Goal: Task Accomplishment & Management: Complete application form

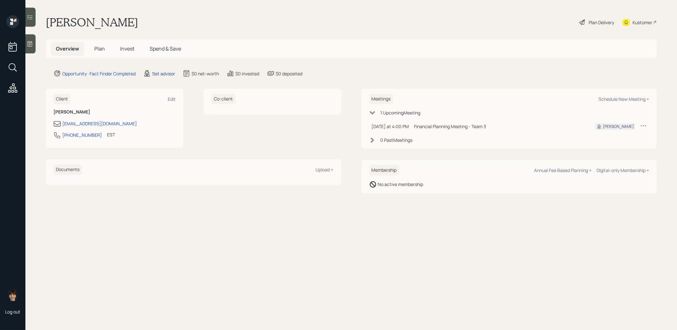
click at [168, 73] on div "Set advisor" at bounding box center [163, 73] width 23 height 7
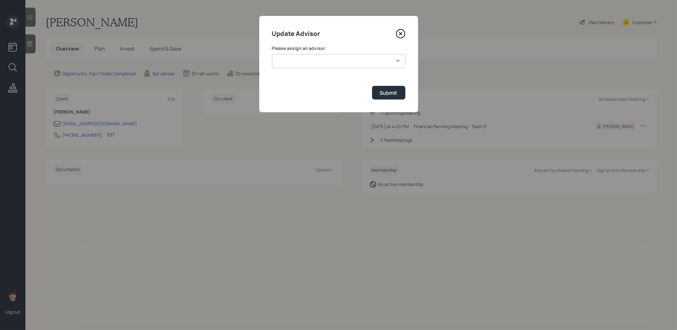
click at [361, 59] on select "Jonah Coleman Tyler End James DiStasi Treva Nostdahl Eric Schwartz Aleksandra S…" at bounding box center [339, 61] width 134 height 14
select select "8b79112e-3cfb-44f9-89e7-15267fe946c1"
click at [272, 54] on select "Jonah Coleman Tyler End James DiStasi Treva Nostdahl Eric Schwartz Aleksandra S…" at bounding box center [339, 61] width 134 height 14
click at [389, 96] on div "Submit" at bounding box center [388, 92] width 17 height 7
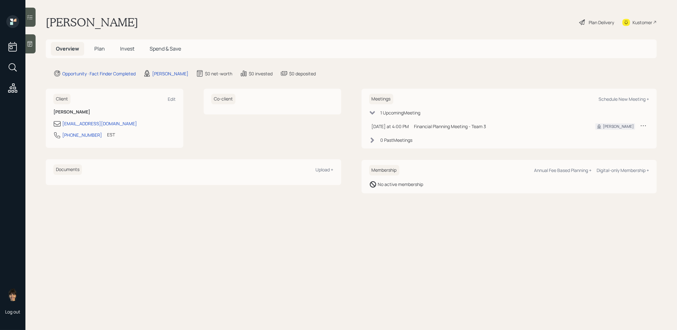
click at [29, 46] on icon at bounding box center [30, 44] width 6 height 6
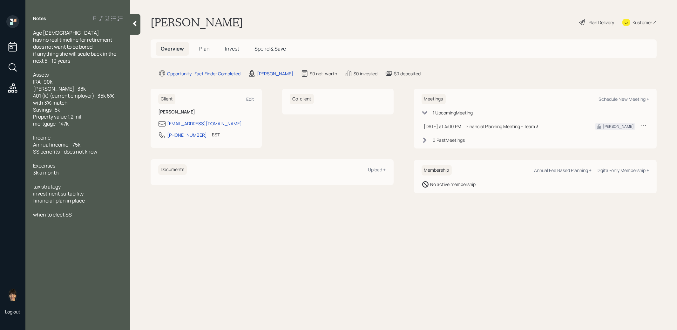
click at [205, 47] on span "Plan" at bounding box center [204, 48] width 10 height 7
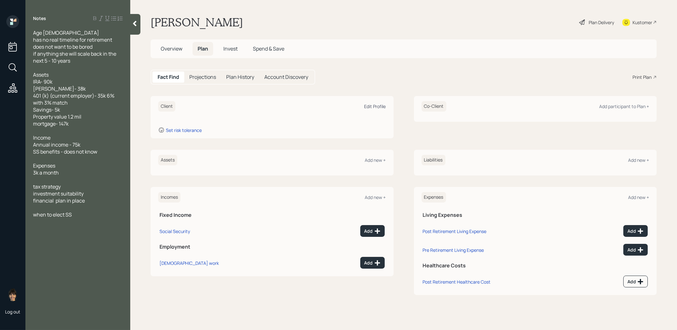
click at [374, 105] on div "Edit Profile" at bounding box center [376, 106] width 22 height 6
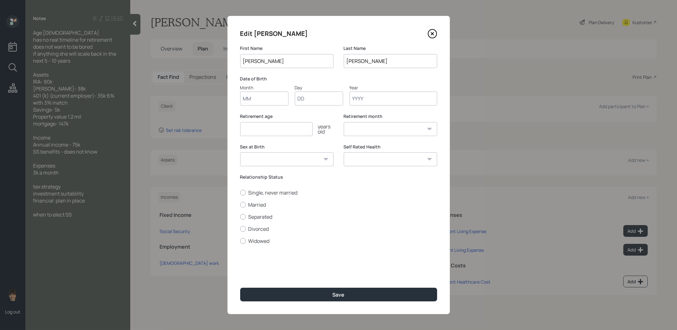
click at [257, 100] on input "Month" at bounding box center [264, 99] width 48 height 14
type input "01"
type input "1960"
select select "1"
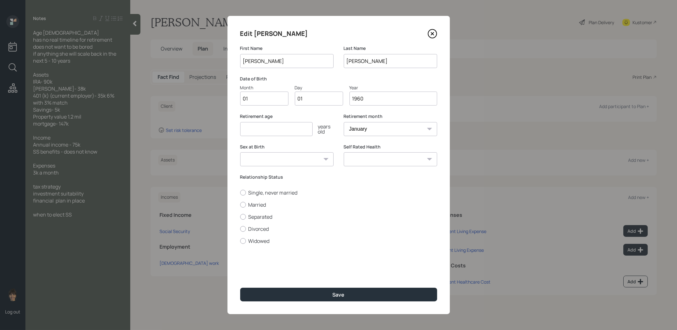
type input "1960"
click at [258, 131] on input "number" at bounding box center [276, 129] width 72 height 14
type input "67"
click at [342, 214] on label "Separated" at bounding box center [338, 216] width 197 height 7
click at [240, 216] on input "Separated" at bounding box center [240, 216] width 0 height 0
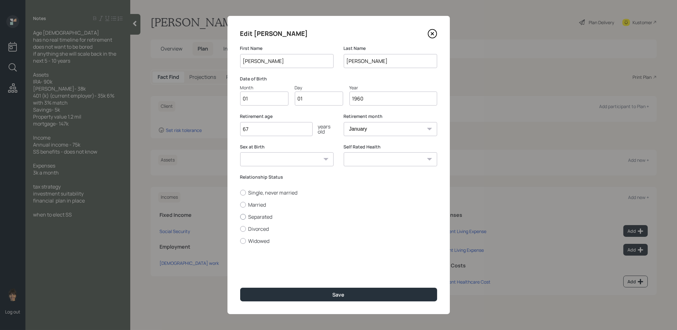
radio input "true"
click at [274, 191] on label "Single, never married" at bounding box center [338, 192] width 197 height 7
click at [240, 192] on input "Single, never married" at bounding box center [240, 192] width 0 height 0
radio input "true"
click at [305, 161] on select "Male Female Other / Prefer not to say" at bounding box center [286, 159] width 93 height 14
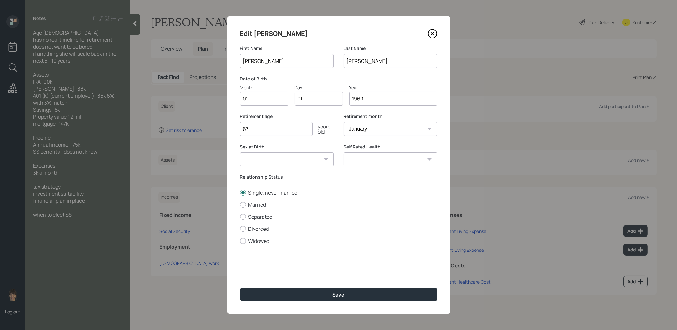
select select "female"
click at [240, 152] on select "Male Female Other / Prefer not to say" at bounding box center [286, 159] width 93 height 14
click at [367, 132] on select "January February March April May June July August September October November De…" at bounding box center [390, 129] width 93 height 14
click at [311, 298] on button "Save" at bounding box center [338, 295] width 197 height 14
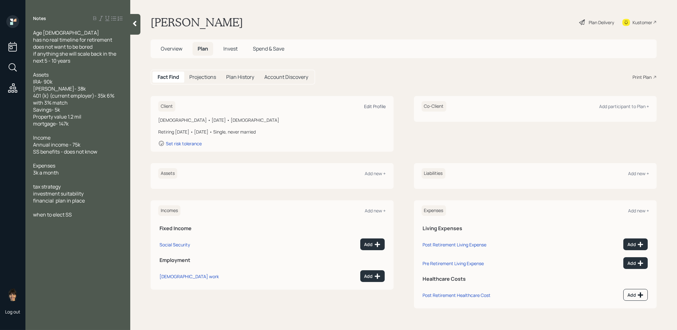
click at [375, 106] on div "Edit Profile" at bounding box center [376, 106] width 22 height 6
select select "female"
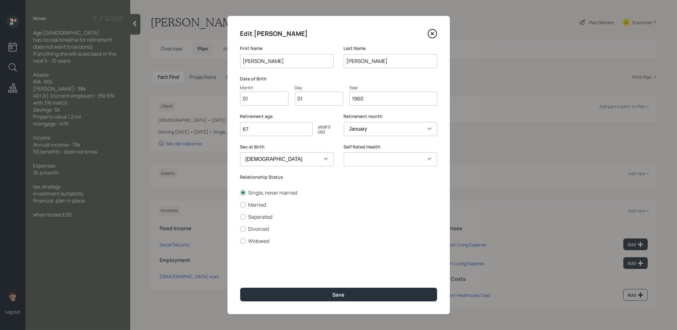
click at [367, 102] on input "1960" at bounding box center [394, 99] width 88 height 14
type input "1970"
click at [332, 291] on button "Save" at bounding box center [338, 295] width 197 height 14
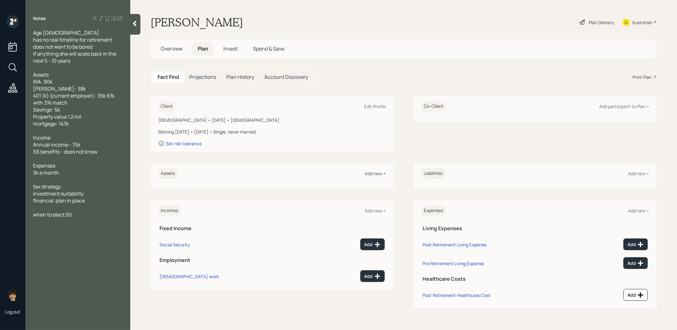
click at [380, 172] on div "Add new +" at bounding box center [375, 173] width 21 height 6
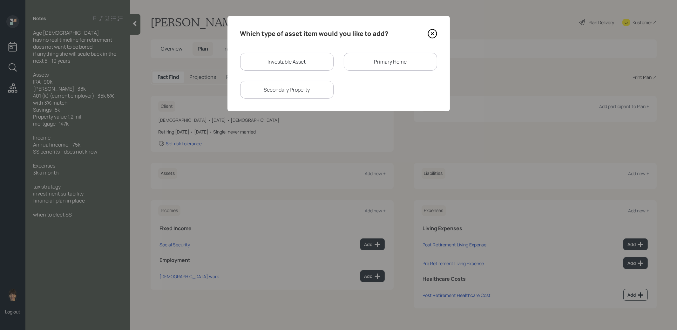
click at [432, 34] on icon at bounding box center [432, 33] width 3 height 3
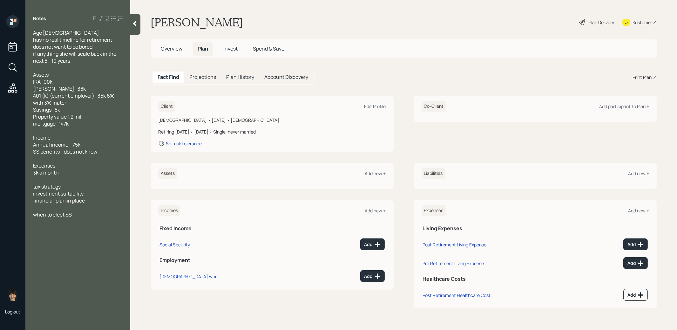
click at [377, 173] on div "Add new +" at bounding box center [375, 173] width 21 height 6
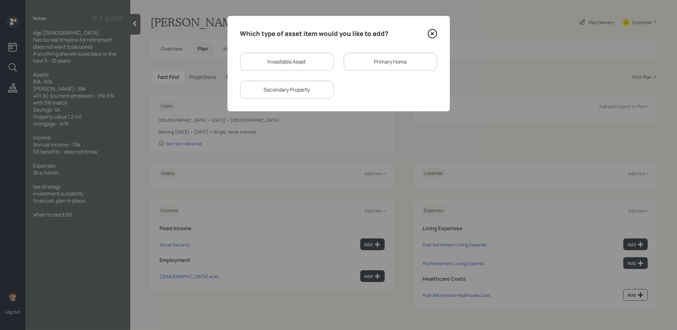
click at [430, 34] on icon at bounding box center [433, 34] width 10 height 10
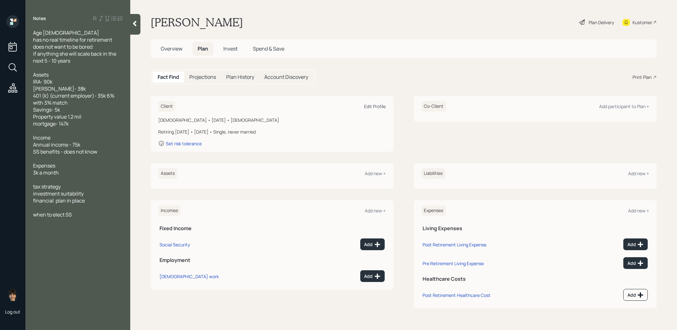
click at [377, 105] on div "Edit Profile" at bounding box center [376, 106] width 22 height 6
select select "female"
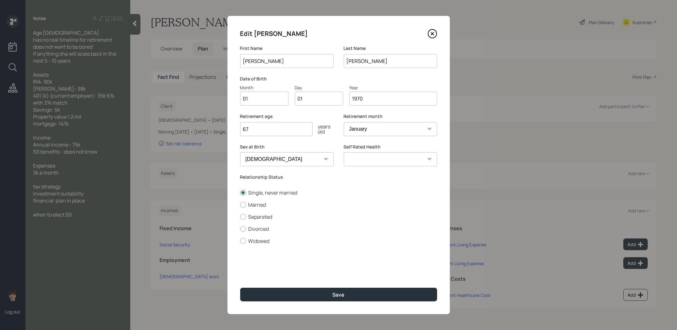
click at [377, 99] on input "1970" at bounding box center [394, 99] width 88 height 14
type input "1968"
click at [332, 294] on button "Save" at bounding box center [338, 295] width 197 height 14
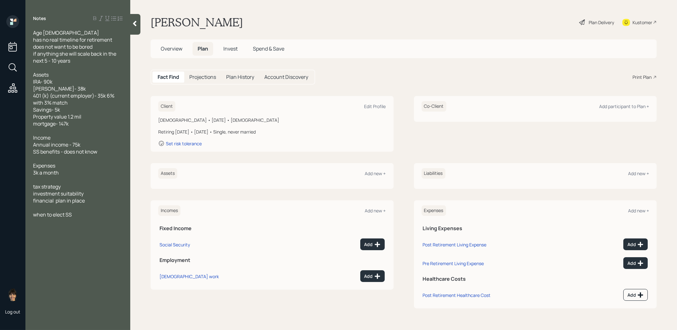
click at [374, 102] on div "Client Edit Profile" at bounding box center [272, 106] width 228 height 10
click at [369, 104] on div "Edit Profile" at bounding box center [376, 106] width 22 height 6
select select "female"
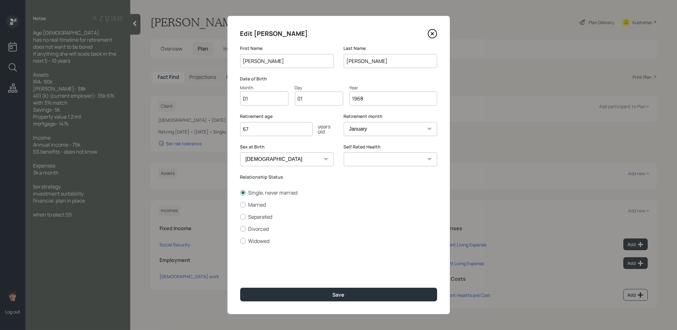
click at [368, 100] on input "1968" at bounding box center [394, 99] width 88 height 14
type input "1966"
click at [335, 294] on div "Save" at bounding box center [339, 294] width 12 height 7
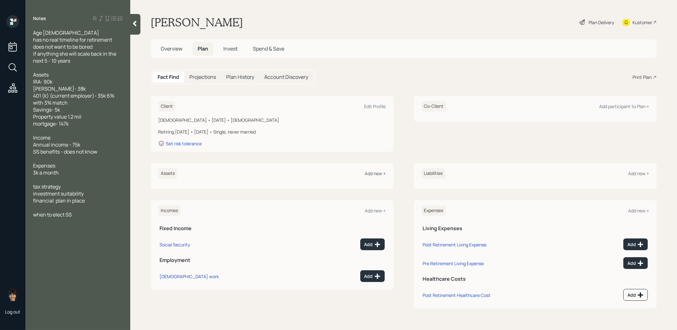
click at [370, 172] on div "Add new +" at bounding box center [375, 173] width 21 height 6
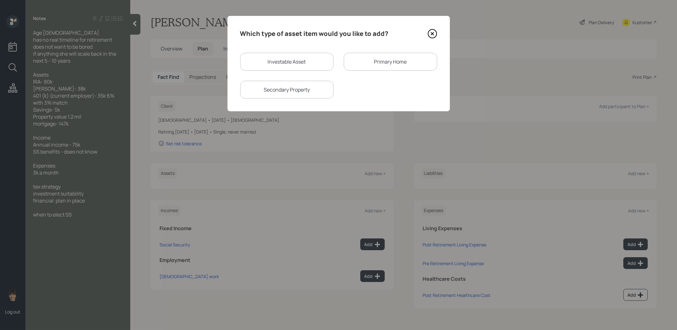
click at [260, 59] on div "Investable Asset" at bounding box center [286, 62] width 93 height 18
select select "taxable"
select select "balanced"
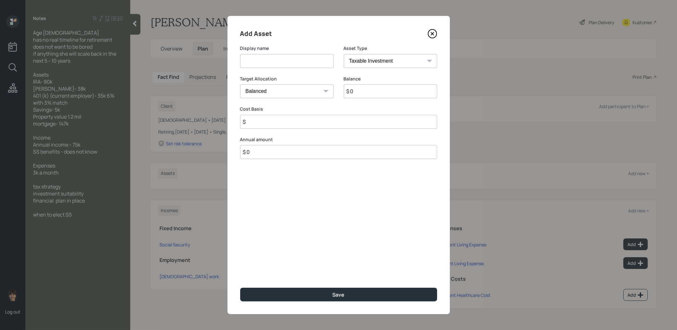
click at [271, 60] on input at bounding box center [286, 61] width 93 height 14
type input "IRA"
click at [370, 61] on select "SEP IRA IRA Roth IRA 401(k) Roth 401(k) 403(b) Roth 403(b) 457(b) Roth 457(b) H…" at bounding box center [390, 61] width 93 height 14
select select "ira"
click at [344, 54] on select "SEP IRA IRA Roth IRA 401(k) Roth 401(k) 403(b) Roth 403(b) 457(b) Roth 457(b) H…" at bounding box center [390, 61] width 93 height 14
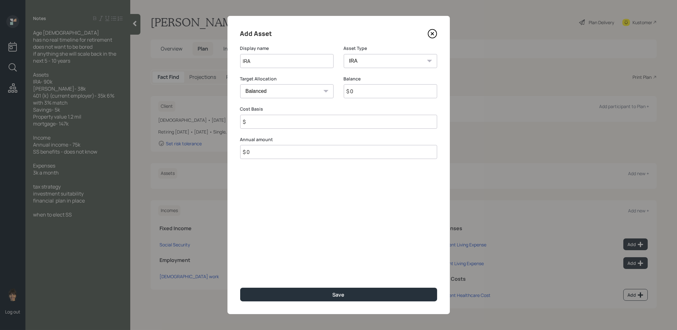
type input "$"
click at [364, 92] on input "$ 0" at bounding box center [390, 91] width 93 height 14
type input "$ 90,000"
click at [348, 123] on input "$" at bounding box center [338, 122] width 197 height 14
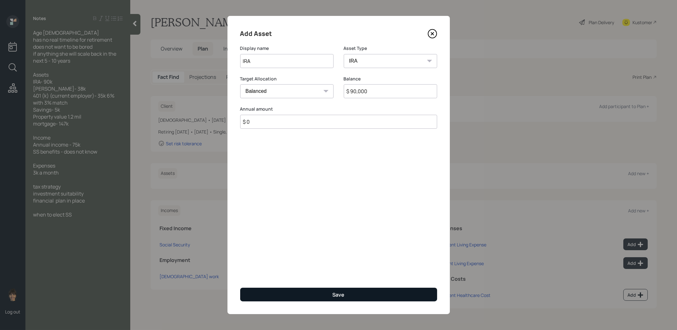
type input "$ 0"
click at [323, 294] on button "Save" at bounding box center [338, 295] width 197 height 14
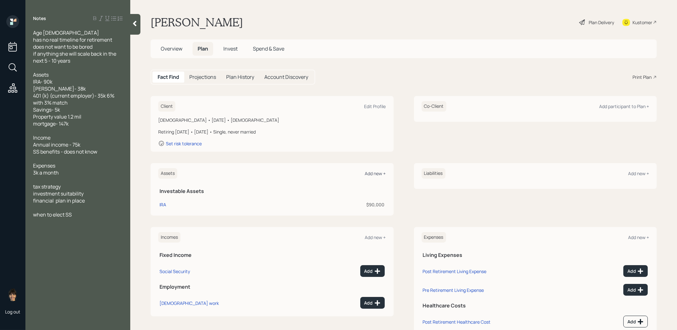
click at [376, 173] on div "Add new +" at bounding box center [375, 173] width 21 height 6
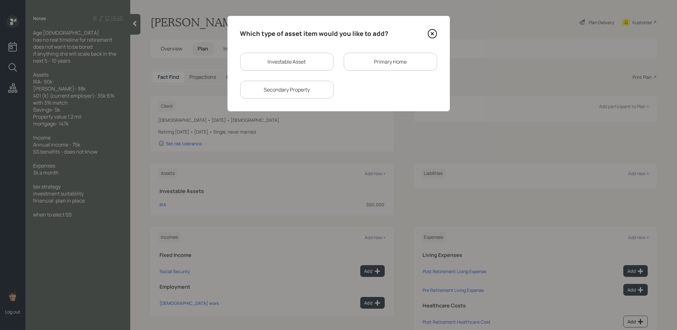
click at [299, 62] on div "Investable Asset" at bounding box center [286, 62] width 93 height 18
select select "taxable"
select select "balanced"
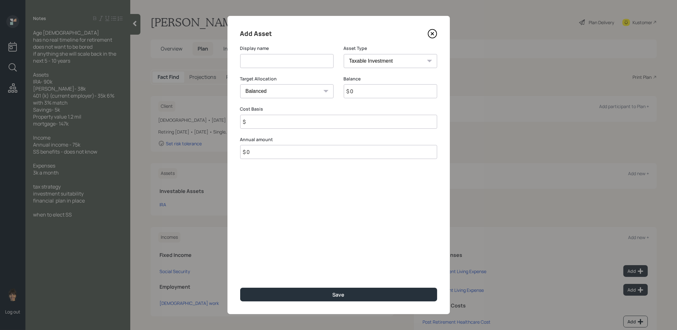
click at [300, 63] on input at bounding box center [286, 61] width 93 height 14
type input "Roth IRA"
click at [388, 60] on select "SEP IRA IRA Roth IRA 401(k) Roth 401(k) 403(b) Roth 403(b) 457(b) Roth 457(b) H…" at bounding box center [390, 61] width 93 height 14
select select "roth_ira"
click at [344, 54] on select "SEP IRA IRA Roth IRA 401(k) Roth 401(k) 403(b) Roth 403(b) 457(b) Roth 457(b) H…" at bounding box center [390, 61] width 93 height 14
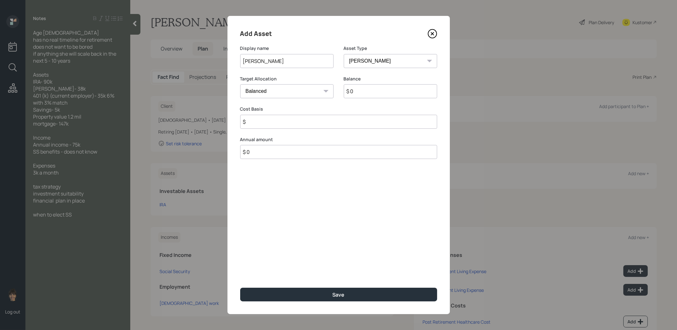
type input "$"
click at [368, 90] on input "$ 0" at bounding box center [390, 91] width 93 height 14
type input "$ 38,000"
click at [338, 122] on input "$" at bounding box center [338, 122] width 197 height 14
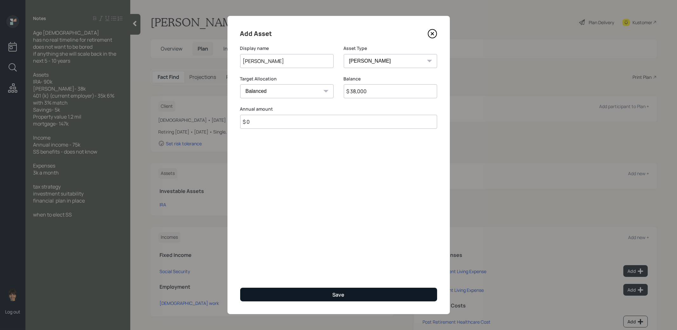
type input "$ 0"
click at [341, 290] on button "Save" at bounding box center [338, 295] width 197 height 14
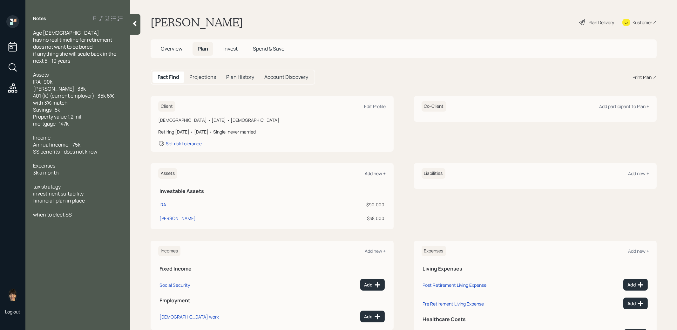
click at [373, 173] on div "Add new +" at bounding box center [375, 173] width 21 height 6
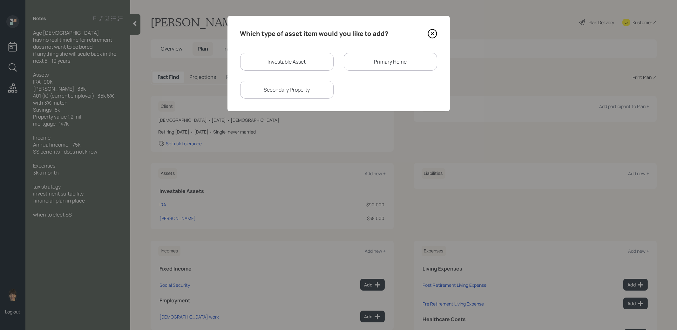
click at [296, 65] on div "Investable Asset" at bounding box center [286, 62] width 93 height 18
select select "taxable"
select select "balanced"
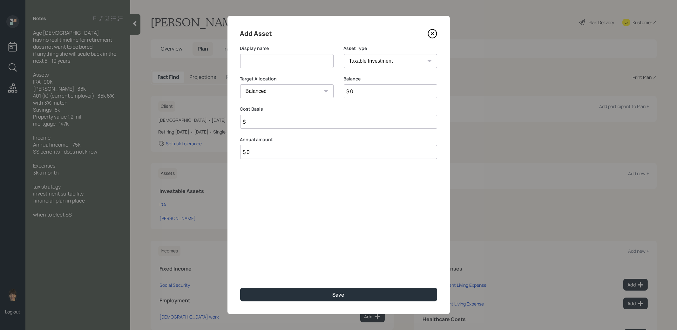
click at [288, 60] on input at bounding box center [286, 61] width 93 height 14
type input "Current 401k"
click at [375, 61] on select "SEP IRA IRA Roth IRA 401(k) Roth 401(k) 403(b) Roth 403(b) 457(b) Roth 457(b) H…" at bounding box center [390, 61] width 93 height 14
select select "company_sponsored"
click at [344, 54] on select "SEP IRA IRA Roth IRA 401(k) Roth 401(k) 403(b) Roth 403(b) 457(b) Roth 457(b) H…" at bounding box center [390, 61] width 93 height 14
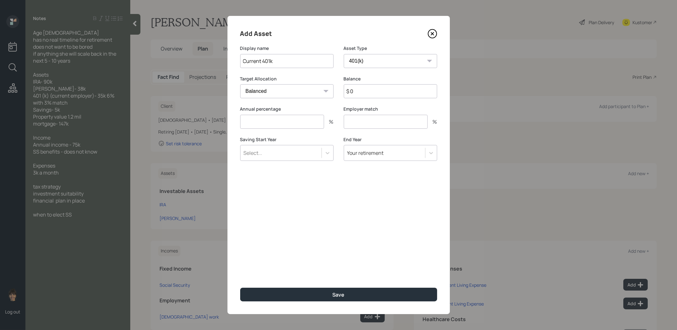
click at [363, 90] on input "$ 0" at bounding box center [390, 91] width 93 height 14
type input "$ 35,000"
click at [303, 122] on input "number" at bounding box center [282, 122] width 84 height 14
type input "6"
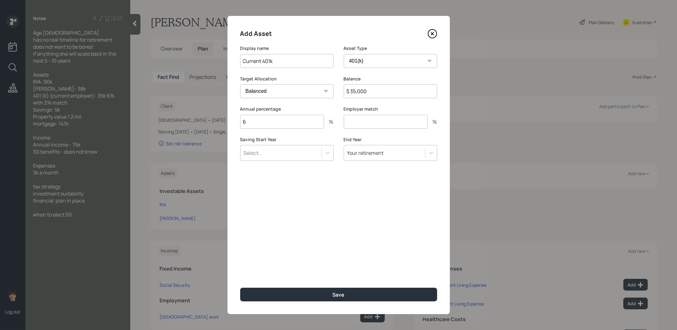
click at [370, 122] on input "number" at bounding box center [386, 122] width 84 height 14
type input "3"
click at [287, 154] on div "Select..." at bounding box center [281, 152] width 81 height 11
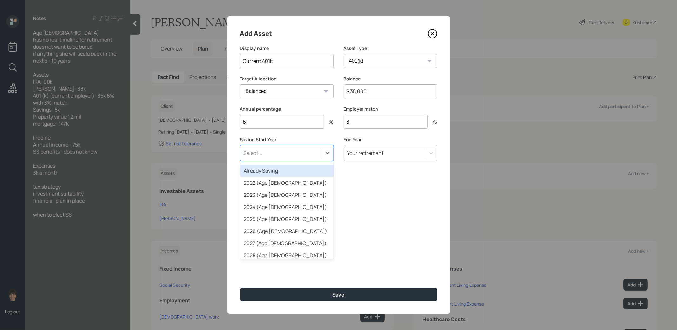
click at [285, 172] on div "Already Saving" at bounding box center [286, 171] width 93 height 12
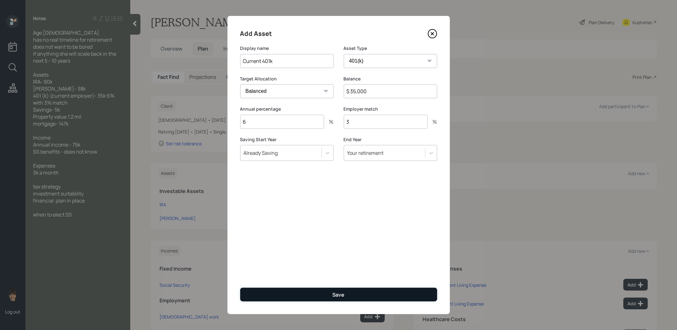
click at [312, 293] on button "Save" at bounding box center [338, 295] width 197 height 14
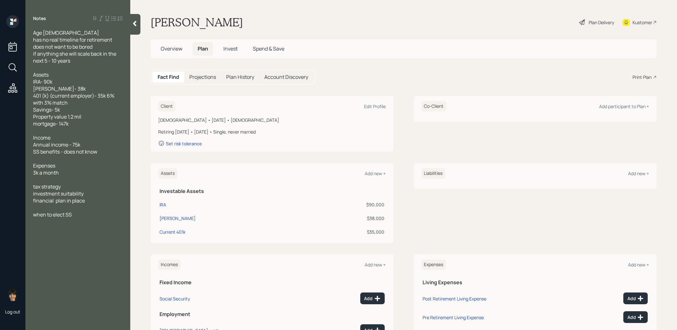
click at [368, 170] on div "Assets Add new +" at bounding box center [272, 173] width 228 height 10
click at [369, 171] on div "Add new +" at bounding box center [375, 173] width 21 height 6
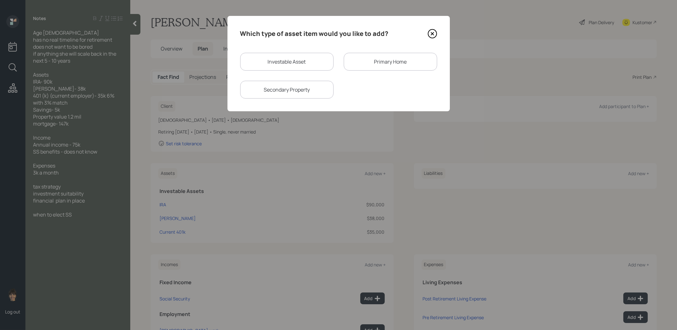
click at [321, 56] on div "Investable Asset" at bounding box center [286, 62] width 93 height 18
select select "taxable"
select select "balanced"
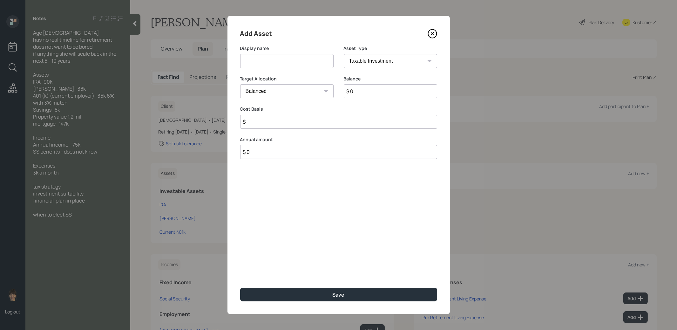
click at [308, 61] on input at bounding box center [286, 61] width 93 height 14
type input "Savings"
click at [385, 63] on select "SEP IRA IRA Roth IRA 401(k) Roth 401(k) 403(b) Roth 403(b) 457(b) Roth 457(b) H…" at bounding box center [390, 61] width 93 height 14
select select "cash"
click at [344, 54] on select "SEP IRA IRA Roth IRA 401(k) Roth 401(k) 403(b) Roth 403(b) 457(b) Roth 457(b) H…" at bounding box center [390, 61] width 93 height 14
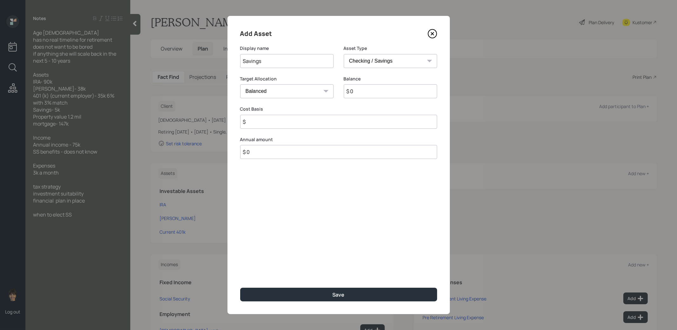
type input "$"
click at [368, 94] on input "$ 0" at bounding box center [338, 91] width 197 height 14
type input "$ 5"
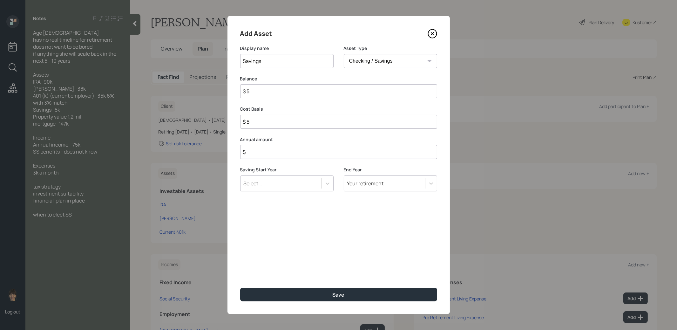
type input "$ 50"
type input "$ 500"
type input "$ 5,000"
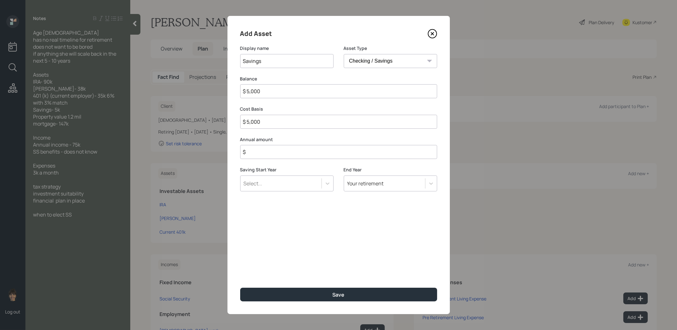
type input "$ 5,000"
click at [347, 154] on input "$" at bounding box center [338, 152] width 197 height 14
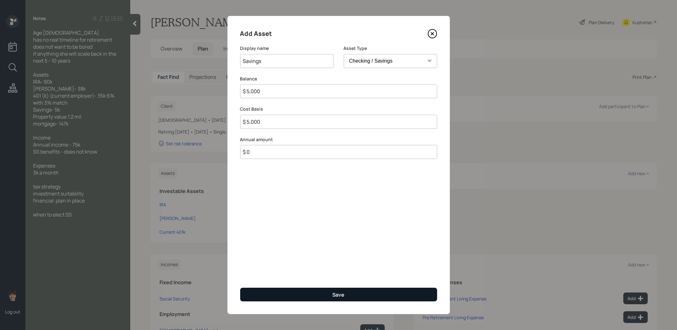
type input "$ 0"
click at [336, 294] on div "Save" at bounding box center [339, 294] width 12 height 7
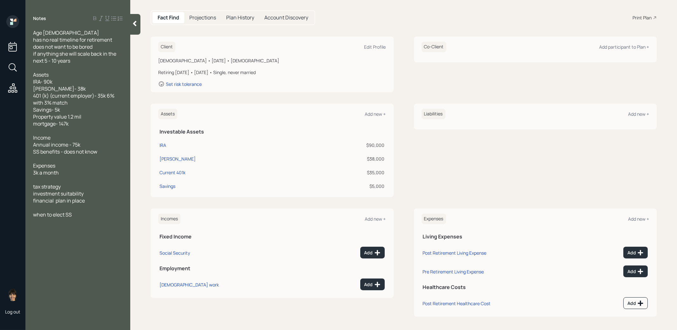
scroll to position [60, 0]
click at [380, 113] on div "Add new +" at bounding box center [375, 113] width 21 height 6
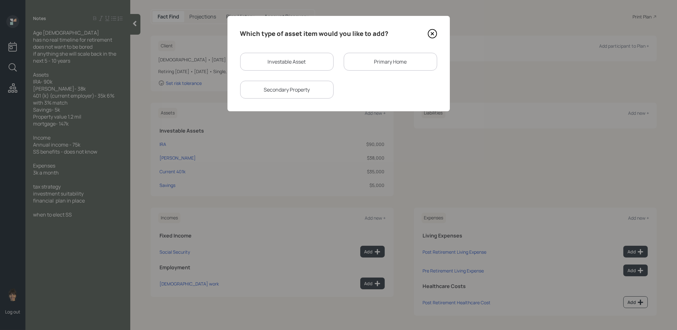
click at [372, 59] on div "Primary Home" at bounding box center [390, 62] width 93 height 18
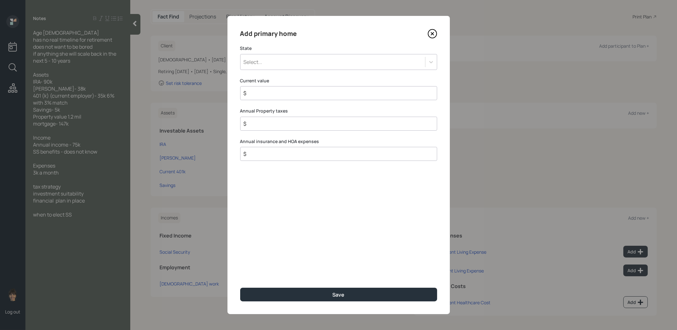
click at [307, 65] on div "Select..." at bounding box center [333, 62] width 185 height 11
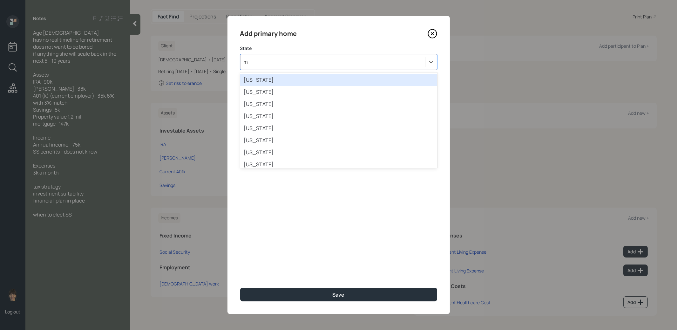
type input "ma"
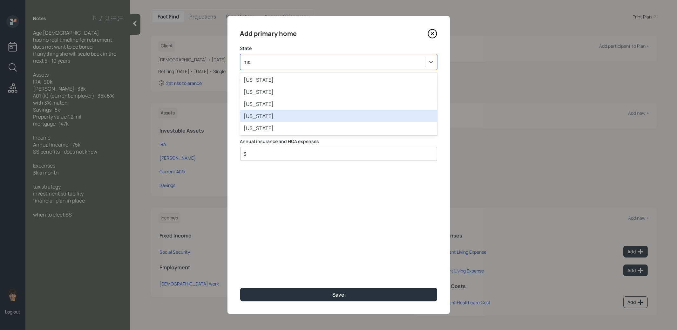
click at [278, 116] on div "Massachusetts" at bounding box center [338, 116] width 197 height 12
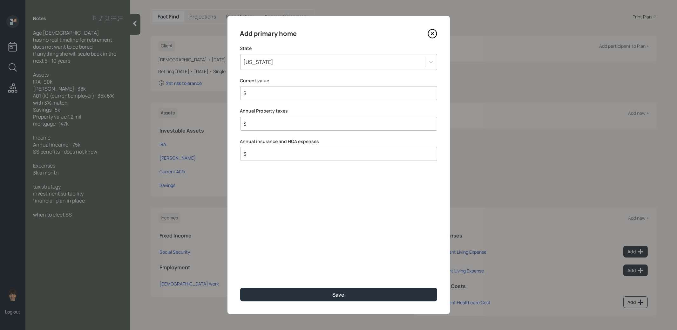
click at [292, 93] on input "$" at bounding box center [336, 93] width 186 height 8
type input "$ 1,200,000"
click at [322, 292] on button "Save" at bounding box center [338, 295] width 197 height 14
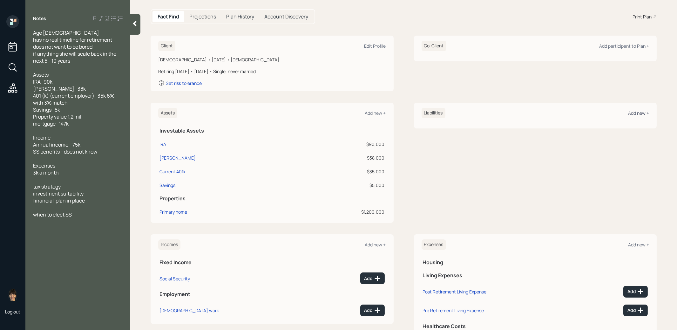
click at [632, 111] on div "Add new +" at bounding box center [638, 113] width 21 height 6
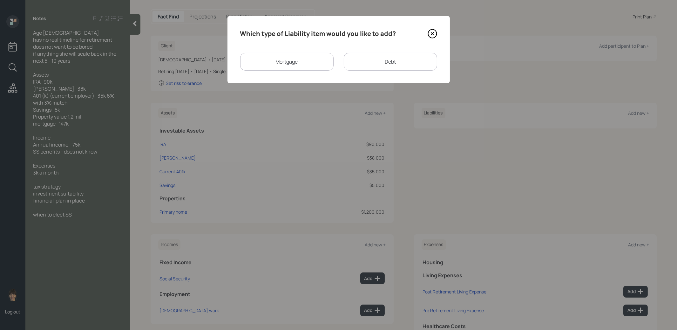
click at [314, 67] on div "Mortgage" at bounding box center [286, 62] width 93 height 18
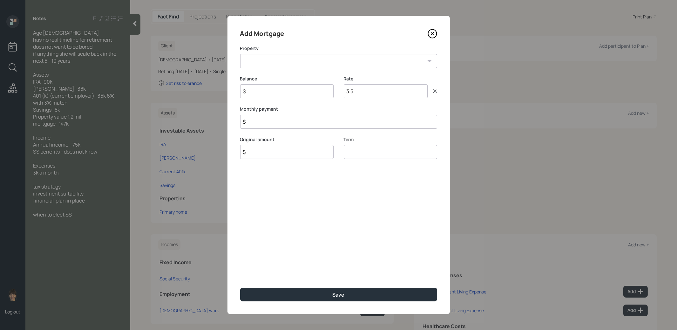
click at [298, 90] on input "$" at bounding box center [286, 91] width 93 height 14
type input "$ 147,000"
click at [297, 62] on select "MA Primary home" at bounding box center [338, 61] width 197 height 14
select select "e6dab2bb-d8cc-4f6f-8882-a0760de93b10"
click at [240, 54] on select "MA Primary home" at bounding box center [338, 61] width 197 height 14
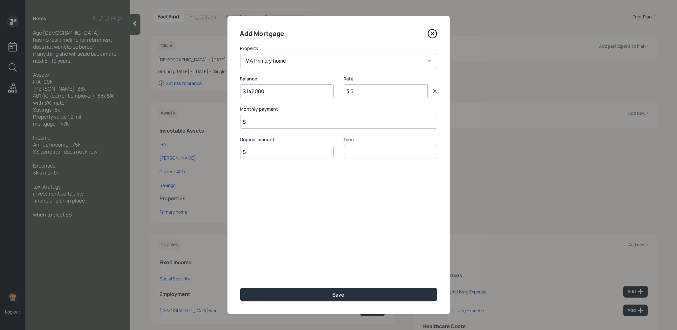
click at [300, 127] on input "$" at bounding box center [338, 122] width 197 height 14
type input "$ 1"
click at [284, 155] on input "$" at bounding box center [286, 152] width 93 height 14
type input "$ 147,000"
click at [373, 156] on input "number" at bounding box center [390, 152] width 93 height 14
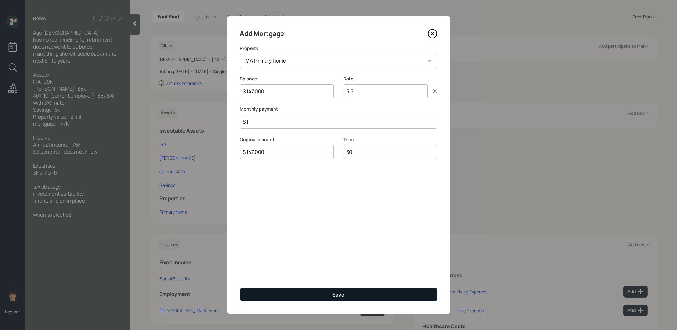
type input "30"
click at [311, 294] on button "Save" at bounding box center [338, 295] width 197 height 14
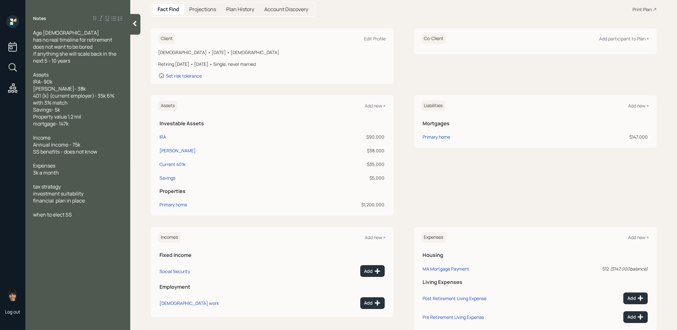
scroll to position [114, 0]
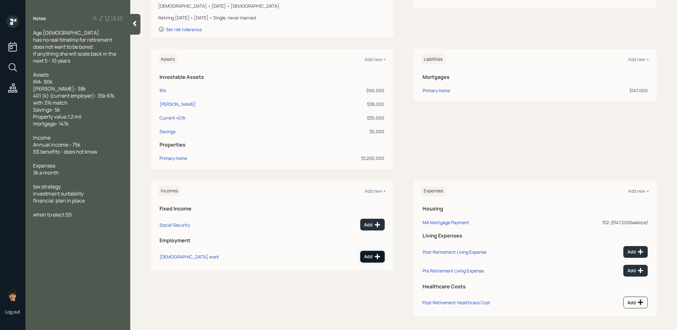
click at [373, 257] on div "Add" at bounding box center [373, 256] width 16 height 6
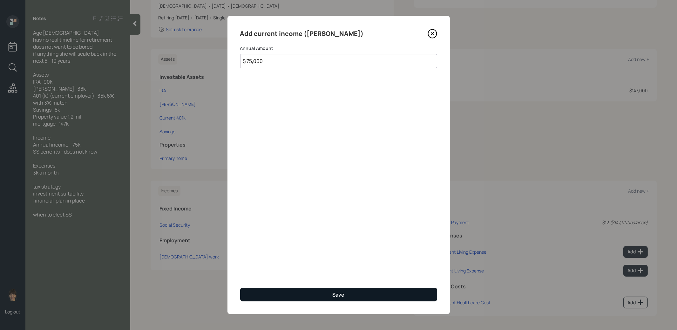
type input "$ 75,000"
click at [329, 294] on button "Save" at bounding box center [338, 295] width 197 height 14
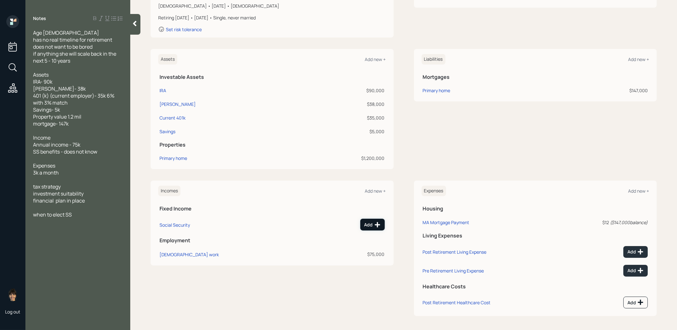
click at [372, 224] on div "Add" at bounding box center [373, 225] width 16 height 6
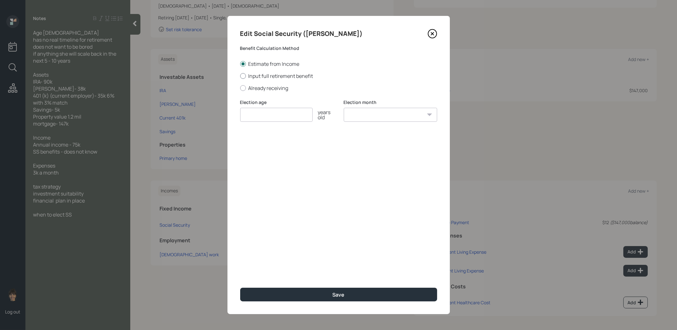
click at [245, 75] on div at bounding box center [243, 76] width 6 height 6
click at [240, 76] on input "Input full retirement benefit" at bounding box center [240, 76] width 0 height 0
radio input "true"
click at [243, 63] on div at bounding box center [243, 64] width 6 height 6
click at [240, 64] on input "Estimate from Income" at bounding box center [240, 64] width 0 height 0
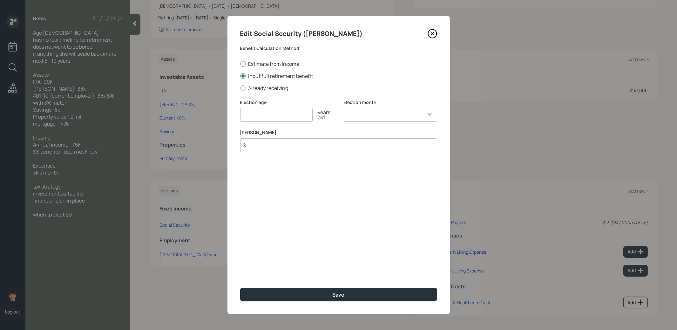
radio input "true"
click at [255, 116] on input "number" at bounding box center [276, 115] width 72 height 14
type input "67"
click at [360, 116] on select "January February March April May June July August September October November De…" at bounding box center [390, 115] width 93 height 14
select select "1"
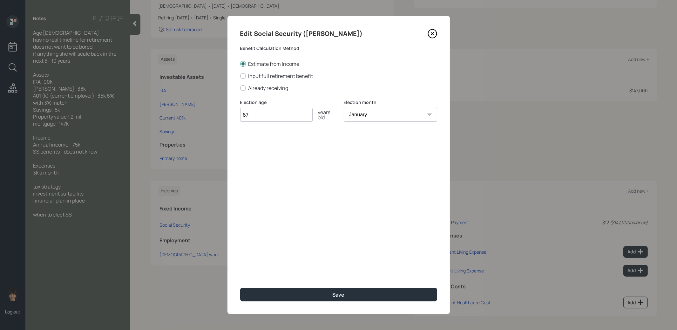
click at [344, 108] on select "January February March April May June July August September October November De…" at bounding box center [390, 115] width 93 height 14
click at [315, 295] on button "Save" at bounding box center [338, 295] width 197 height 14
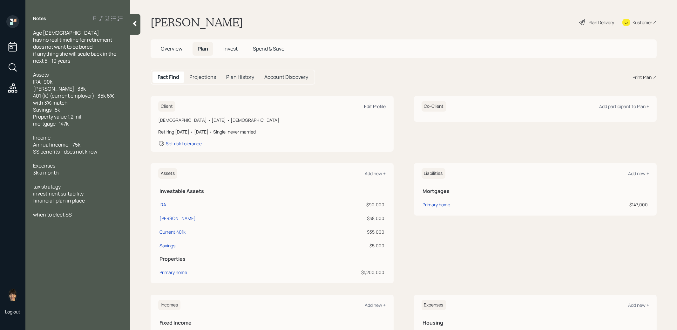
click at [372, 106] on div "Edit Profile" at bounding box center [376, 106] width 22 height 6
select select "female"
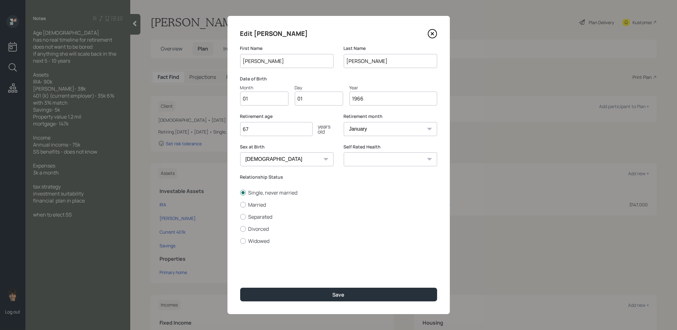
click at [431, 32] on icon at bounding box center [432, 33] width 3 height 3
